Goal: Navigation & Orientation: Find specific page/section

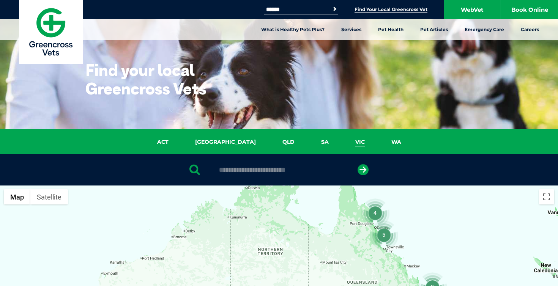
click at [342, 141] on link "VIC" at bounding box center [360, 142] width 36 height 9
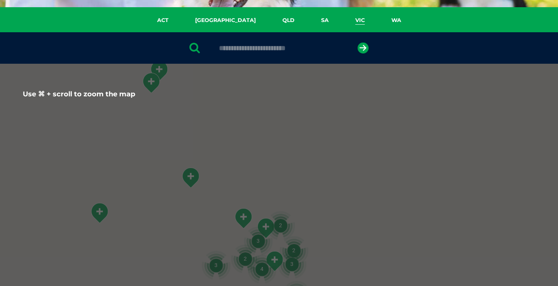
scroll to position [118, 0]
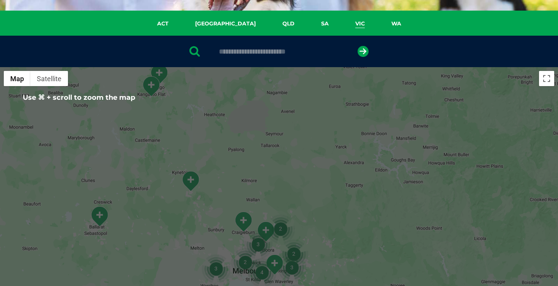
click at [239, 49] on input "text" at bounding box center [278, 52] width 127 height 8
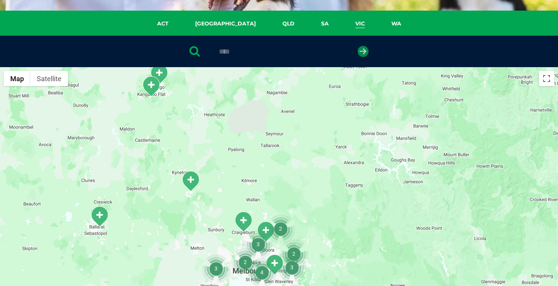
type input "****"
click at [363, 54] on icon "submit" at bounding box center [363, 51] width 11 height 11
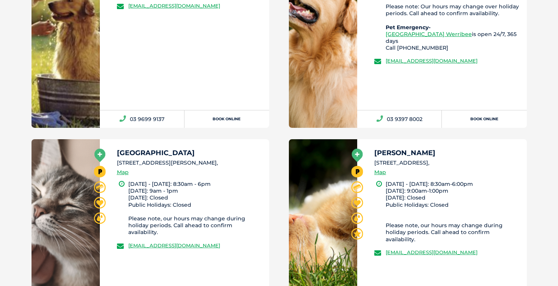
scroll to position [547, 0]
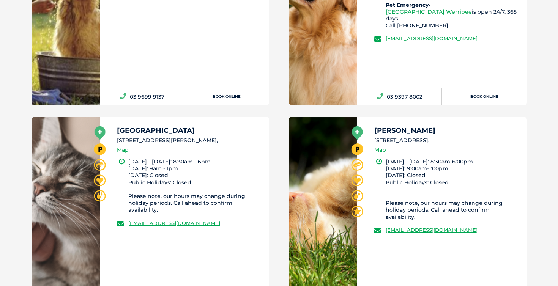
drag, startPoint x: 375, startPoint y: 141, endPoint x: 471, endPoint y: 138, distance: 96.5
click at [471, 138] on li "[STREET_ADDRESS]," at bounding box center [447, 141] width 146 height 8
click at [378, 150] on link "Map" at bounding box center [380, 150] width 12 height 9
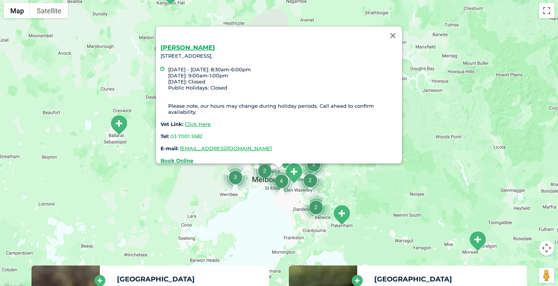
scroll to position [174, 0]
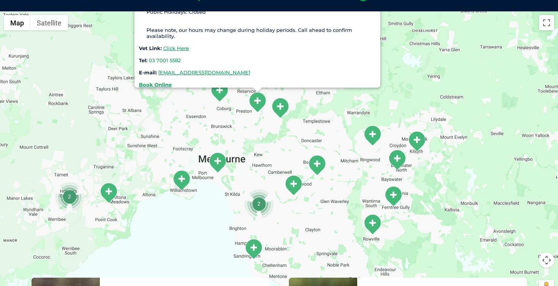
click at [256, 205] on img "2" at bounding box center [258, 203] width 29 height 29
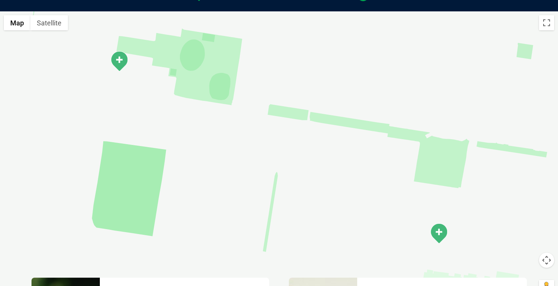
click at [120, 52] on img "Caulfield South" at bounding box center [119, 61] width 19 height 21
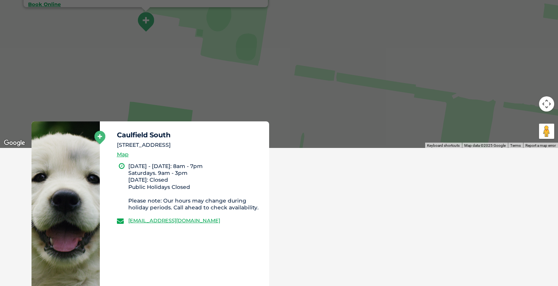
scroll to position [342, 0]
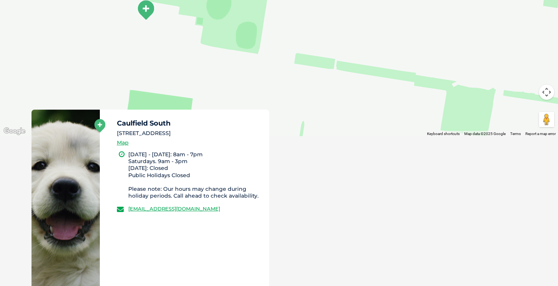
click at [543, 97] on button "Map camera controls" at bounding box center [546, 92] width 15 height 15
click at [526, 109] on button "Zoom out" at bounding box center [527, 111] width 15 height 15
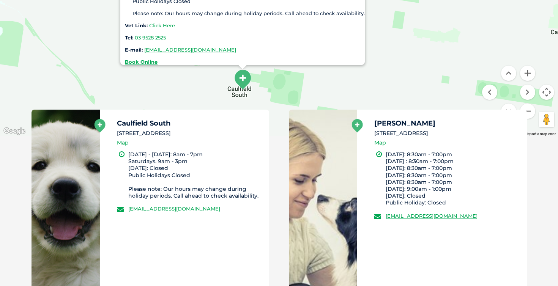
drag, startPoint x: 187, startPoint y: 39, endPoint x: 218, endPoint y: 126, distance: 92.2
click at [218, 126] on div "← Move left → Move right ↑ Move up ↓ Move down + Zoom in - Zoom out Home Jump l…" at bounding box center [279, 95] width 558 height 505
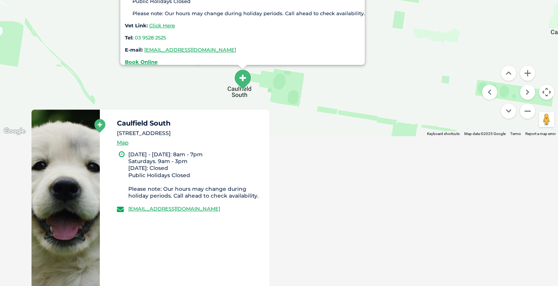
click at [198, 52] on div "[GEOGRAPHIC_DATA][STREET_ADDRESS] [DATE] - [DATE]: 8am - 7pm Saturdays. 9am - 3…" at bounding box center [245, 11] width 240 height 107
click at [525, 112] on ul "[GEOGRAPHIC_DATA] [STREET_ADDRESS] Map [DATE]: [GEOGRAPHIC_DATA] has permanentl…" at bounding box center [279, 216] width 515 height 212
click at [527, 111] on ul "[GEOGRAPHIC_DATA] [STREET_ADDRESS] Map [DATE]: [GEOGRAPHIC_DATA] has permanentl…" at bounding box center [279, 216] width 515 height 212
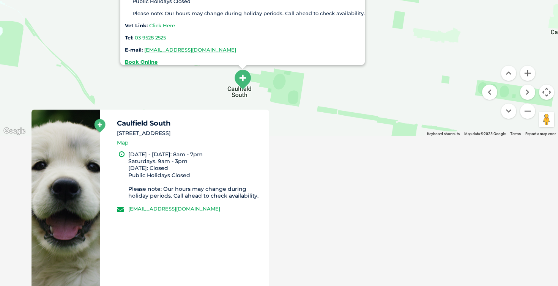
click at [249, 84] on img "Caulfield South" at bounding box center [242, 79] width 19 height 21
click at [239, 78] on img "Caulfield South" at bounding box center [242, 79] width 19 height 21
drag, startPoint x: 286, startPoint y: 25, endPoint x: 286, endPoint y: 30, distance: 4.9
click at [286, 28] on div "[GEOGRAPHIC_DATA][STREET_ADDRESS] [DATE] - [DATE]: 8am - 7pm Saturdays. 9am - 3…" at bounding box center [245, 11] width 240 height 107
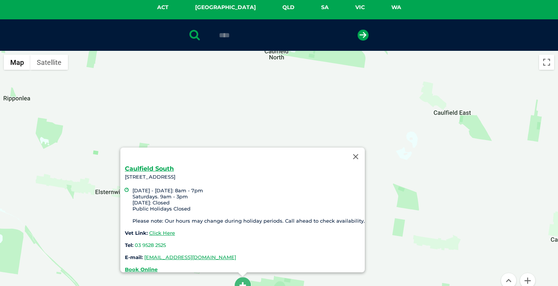
scroll to position [145, 0]
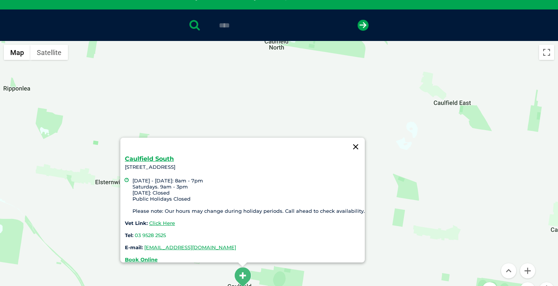
click at [358, 142] on button "Close" at bounding box center [356, 147] width 18 height 18
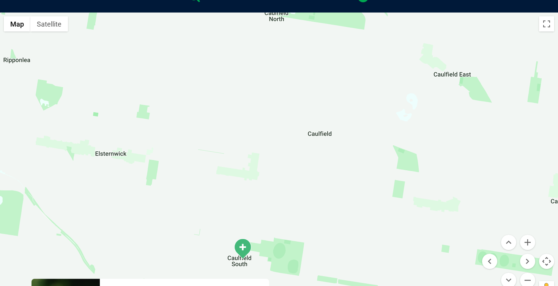
scroll to position [173, 0]
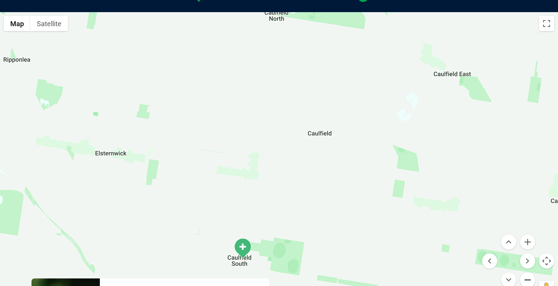
click at [527, 277] on button "Zoom out" at bounding box center [527, 280] width 15 height 15
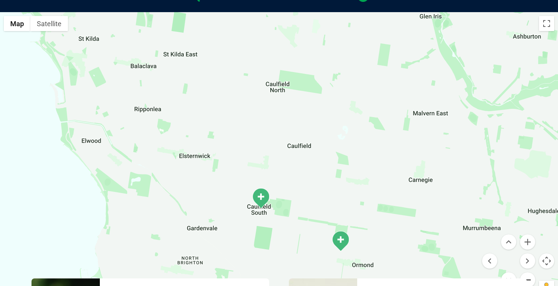
click at [527, 277] on button "Zoom out" at bounding box center [527, 280] width 15 height 15
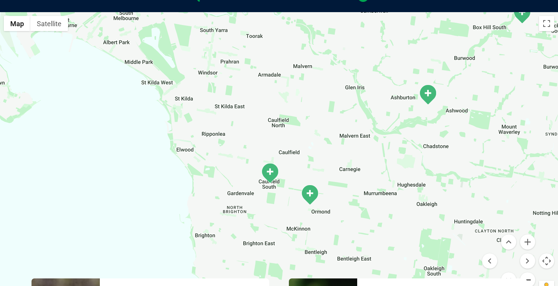
click at [527, 277] on button "Zoom out" at bounding box center [527, 280] width 15 height 15
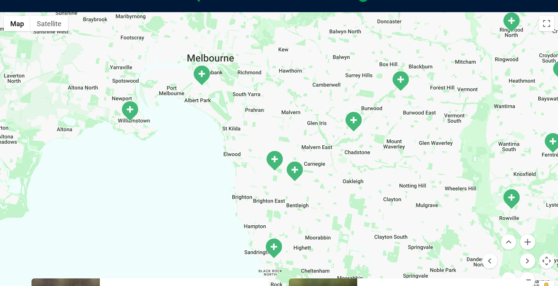
click at [200, 70] on img "South Melbourne" at bounding box center [201, 75] width 19 height 21
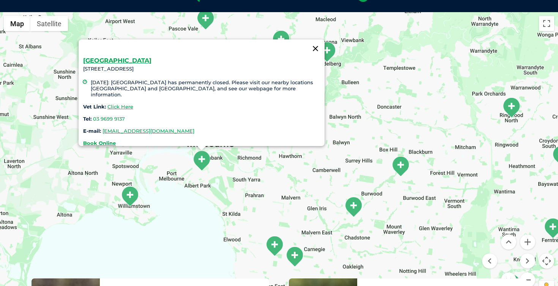
click at [317, 41] on button "Close" at bounding box center [315, 48] width 18 height 18
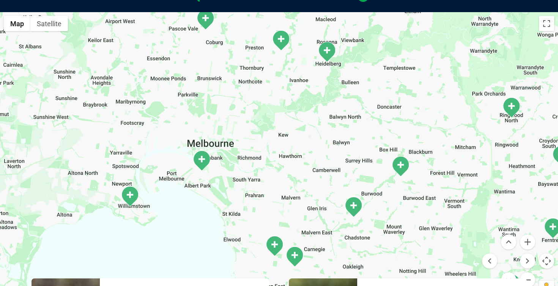
click at [275, 239] on img "Caulfield South" at bounding box center [274, 246] width 19 height 21
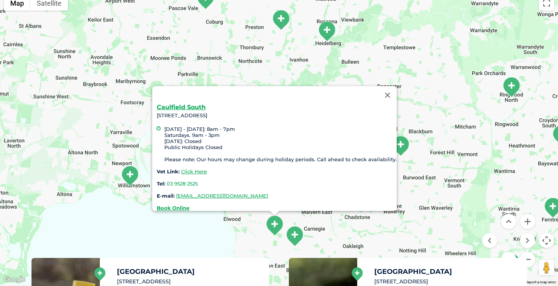
scroll to position [195, 0]
